Goal: Task Accomplishment & Management: Manage account settings

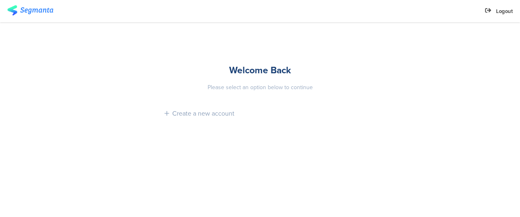
click at [229, 92] on div "Welcome Back Please select an option below to continue Create a new account" at bounding box center [260, 93] width 203 height 143
click at [501, 12] on span "Logout" at bounding box center [504, 11] width 17 height 8
